Goal: Transaction & Acquisition: Purchase product/service

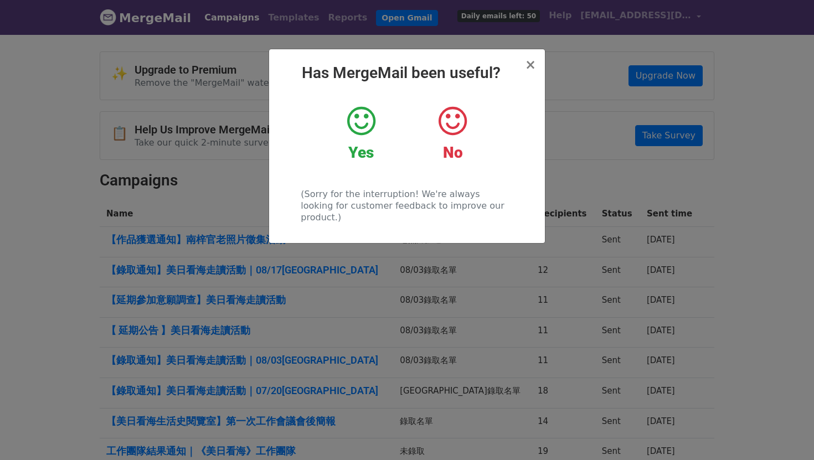
click at [537, 63] on div "× Has MergeMail been useful? Yes No (Sorry for the interruption! We're always l…" at bounding box center [407, 146] width 276 height 194
click at [522, 63] on div "× Has MergeMail been useful? Yes No (Sorry for the interruption! We're always l…" at bounding box center [407, 146] width 276 height 194
click at [526, 67] on h2 "Has MergeMail been useful?" at bounding box center [407, 73] width 258 height 19
click at [358, 119] on icon at bounding box center [361, 121] width 28 height 33
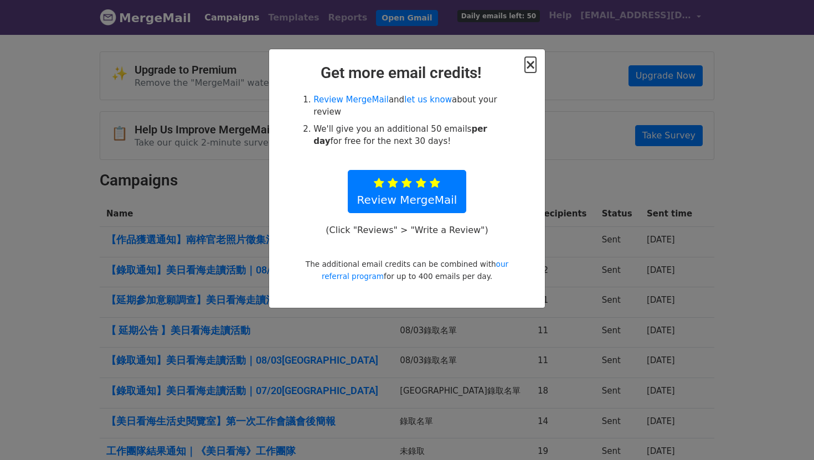
click at [534, 64] on span "×" at bounding box center [530, 65] width 11 height 16
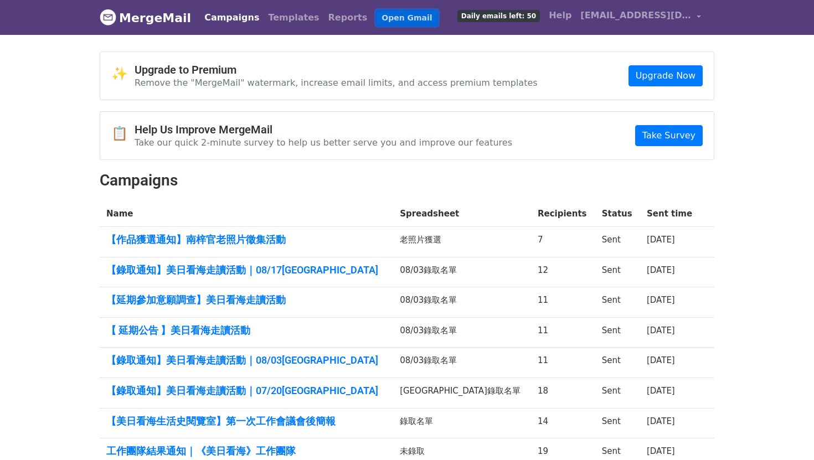
click at [382, 16] on link "Open Gmail" at bounding box center [406, 18] width 61 height 16
click at [376, 17] on link "Open Gmail" at bounding box center [406, 18] width 61 height 16
click at [687, 79] on link "Upgrade Now" at bounding box center [666, 75] width 74 height 21
click at [526, 14] on span "Daily emails left: 50" at bounding box center [499, 16] width 83 height 12
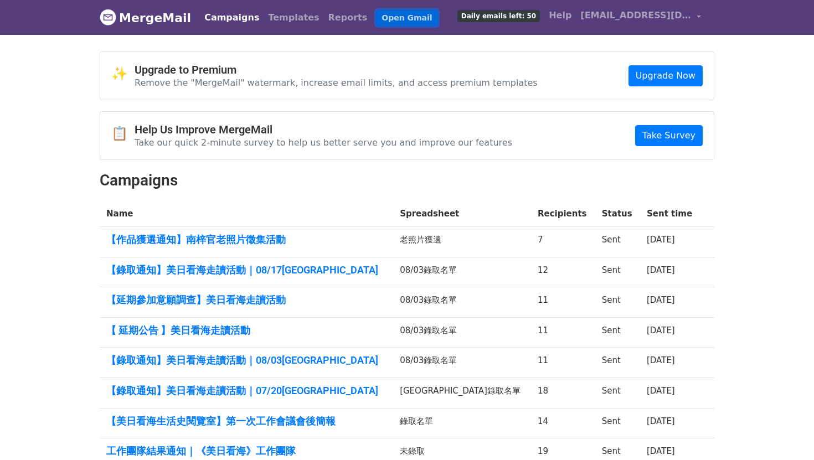
click at [376, 18] on link "Open Gmail" at bounding box center [406, 18] width 61 height 16
click at [660, 80] on link "Upgrade Now" at bounding box center [666, 75] width 74 height 21
click at [666, 140] on link "Take Survey" at bounding box center [669, 135] width 68 height 21
click at [378, 21] on link "Open Gmail" at bounding box center [406, 18] width 61 height 16
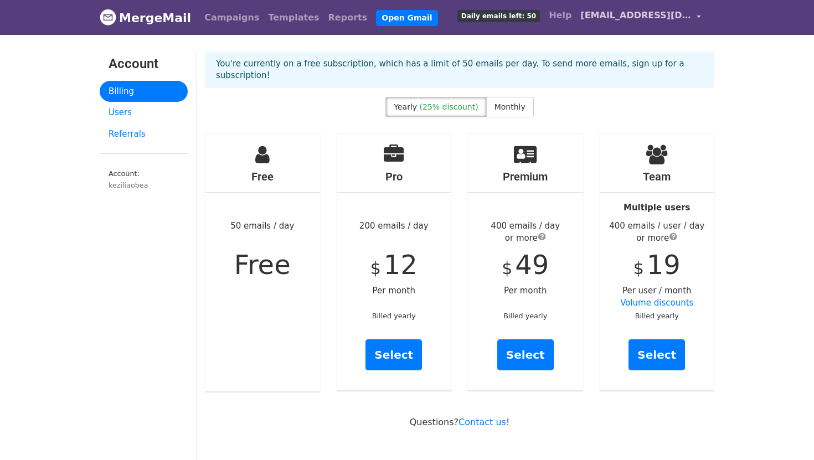
click at [681, 21] on span "[EMAIL_ADDRESS][DOMAIN_NAME]" at bounding box center [636, 15] width 111 height 13
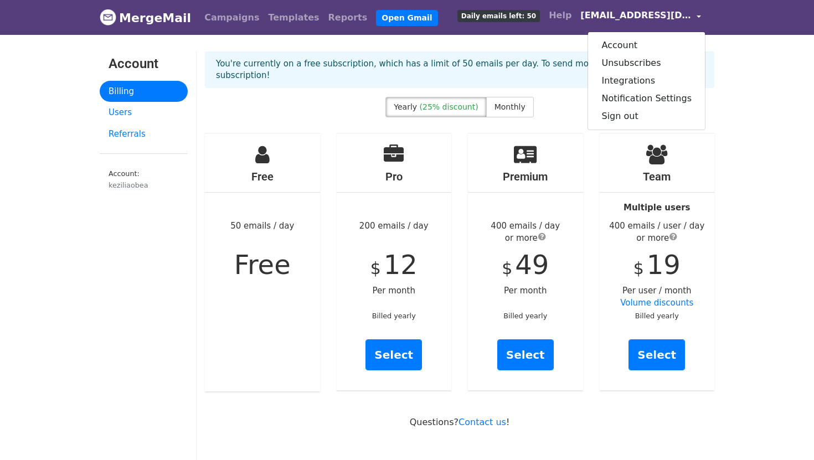
click at [540, 14] on span "Daily emails left: 50" at bounding box center [499, 16] width 83 height 12
